Goal: Task Accomplishment & Management: Use online tool/utility

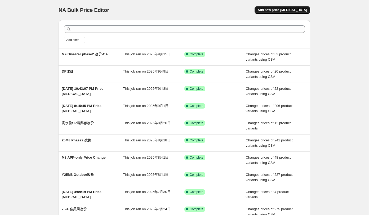
click at [276, 12] on button "Add new price [MEDICAL_DATA]" at bounding box center [283, 9] width 56 height 7
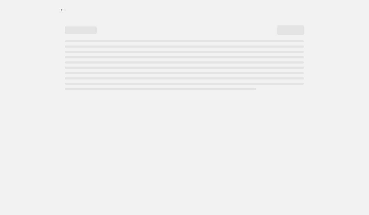
select select "percentage"
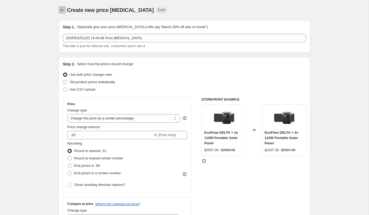
click at [65, 11] on button "Price change jobs" at bounding box center [62, 9] width 7 height 7
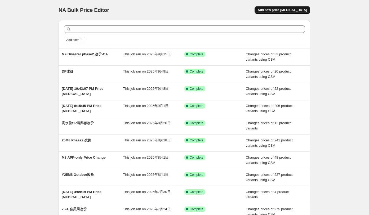
click at [289, 12] on span "Add new price [MEDICAL_DATA]" at bounding box center [282, 10] width 49 height 4
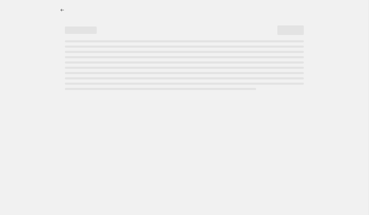
select select "percentage"
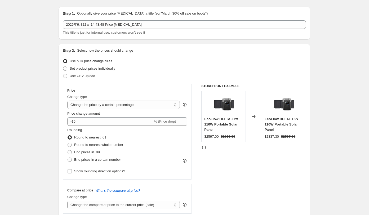
scroll to position [8, 0]
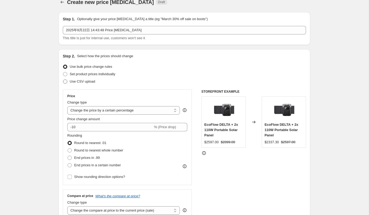
click at [90, 82] on span "Use CSV upload" at bounding box center [82, 82] width 25 height 4
click at [63, 80] on input "Use CSV upload" at bounding box center [63, 80] width 0 height 0
radio input "true"
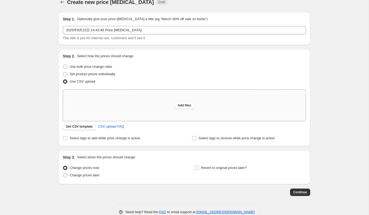
click at [189, 101] on div "Add files" at bounding box center [184, 105] width 243 height 31
type input "C:\fakepath\CA-PDF改价 - Sheet1.csv"
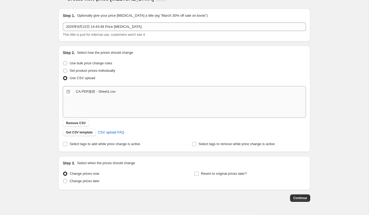
scroll to position [13, 0]
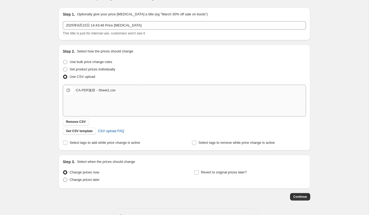
click at [86, 181] on span "Change prices later" at bounding box center [85, 180] width 30 height 4
click at [63, 178] on input "Change prices later" at bounding box center [63, 178] width 0 height 0
radio input "true"
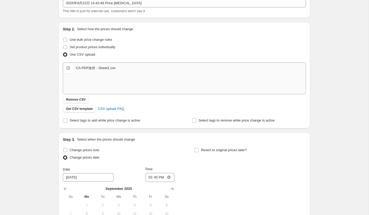
scroll to position [79, 0]
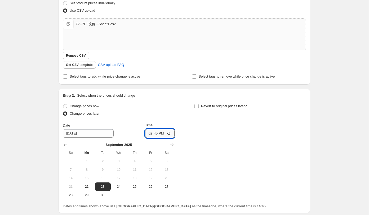
click at [161, 133] on input "14:45" at bounding box center [160, 133] width 30 height 9
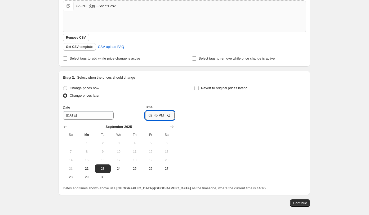
scroll to position [97, 0]
click at [157, 116] on input "14:45" at bounding box center [160, 115] width 30 height 9
type input "15:00"
click at [208, 124] on div "Change prices now Change prices later Date [DATE] Time 15:00 [DATE] Su Mo Tu We…" at bounding box center [184, 132] width 243 height 97
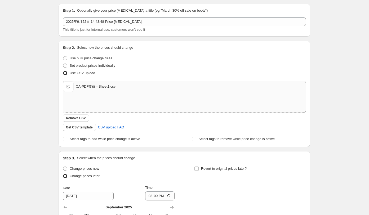
scroll to position [121, 0]
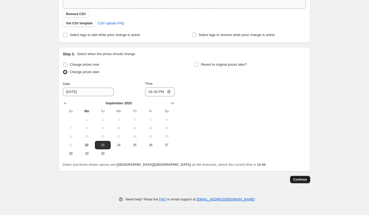
click at [294, 177] on button "Continue" at bounding box center [300, 179] width 20 height 7
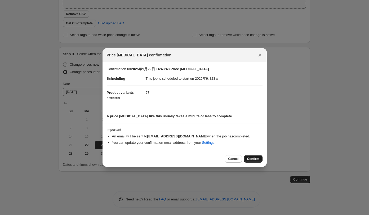
click at [255, 158] on span "Confirm" at bounding box center [253, 159] width 12 height 4
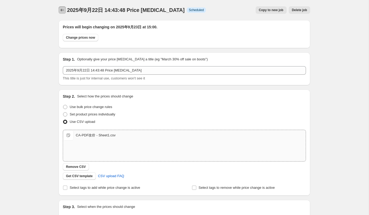
click at [63, 11] on icon "Price change jobs" at bounding box center [62, 9] width 5 height 5
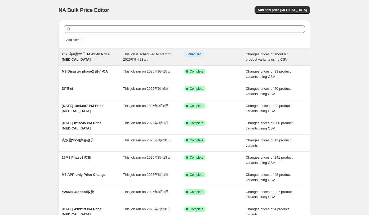
click at [169, 61] on div "This job is scheduled to start on 2025年9月23日." at bounding box center [154, 57] width 62 height 11
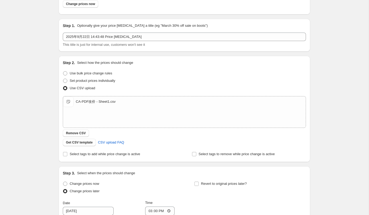
scroll to position [153, 0]
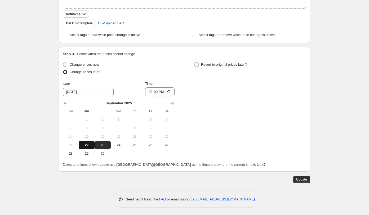
click at [91, 145] on span "22" at bounding box center [87, 145] width 12 height 4
type input "[DATE]"
click at [302, 178] on span "Update" at bounding box center [301, 180] width 11 height 4
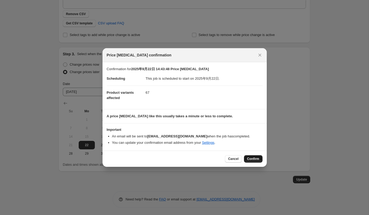
click at [254, 158] on span "Confirm" at bounding box center [253, 159] width 12 height 4
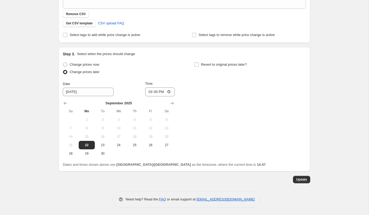
click at [329, 146] on div "2025年9月22日 14:43:48 Price [MEDICAL_DATA]. This page is ready 2025年9月22日 14:43:4…" at bounding box center [184, 31] width 369 height 369
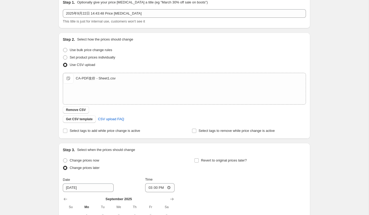
scroll to position [0, 0]
